Goal: Find specific page/section: Find specific page/section

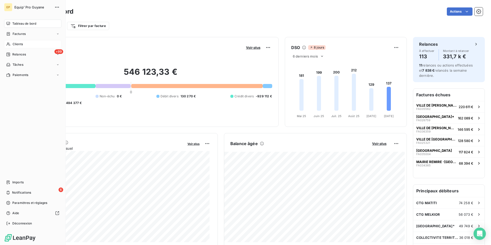
click at [15, 43] on span "Clients" at bounding box center [18, 44] width 10 height 5
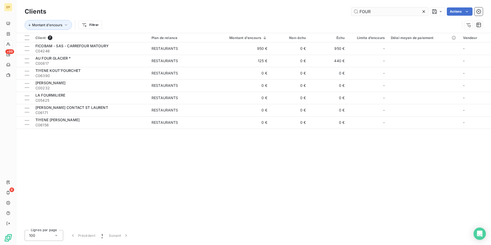
drag, startPoint x: 379, startPoint y: 11, endPoint x: 352, endPoint y: 12, distance: 27.0
click at [352, 12] on input "FOUR" at bounding box center [389, 11] width 77 height 8
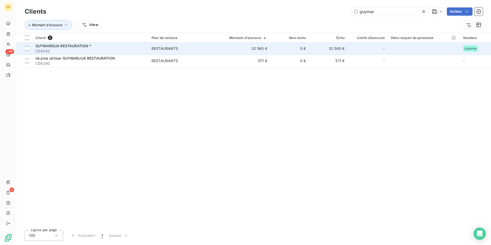
type input "guymar"
click at [80, 47] on span "GUYMARGUA RESTAURATION *" at bounding box center [63, 46] width 56 height 4
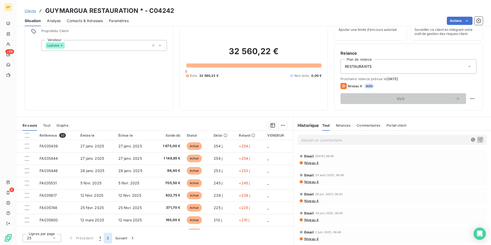
click at [107, 238] on button "2" at bounding box center [108, 238] width 8 height 11
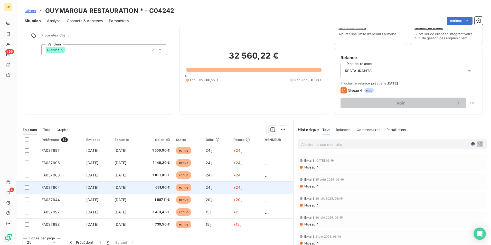
scroll to position [24, 0]
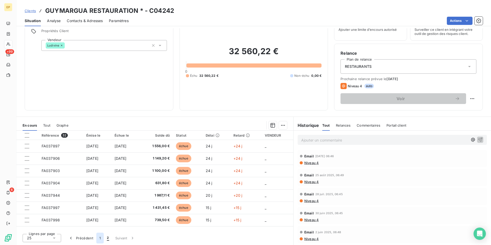
click at [100, 238] on button "1" at bounding box center [99, 238] width 7 height 11
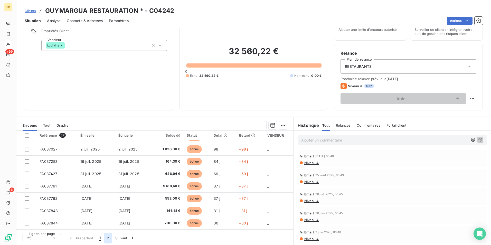
click at [108, 238] on button "2" at bounding box center [108, 238] width 8 height 11
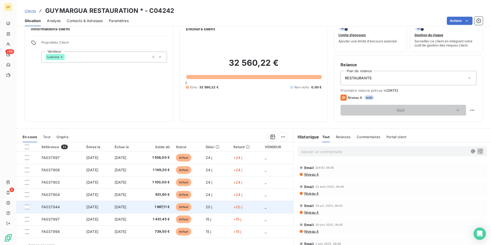
scroll to position [0, 0]
